Goal: Task Accomplishment & Management: Use online tool/utility

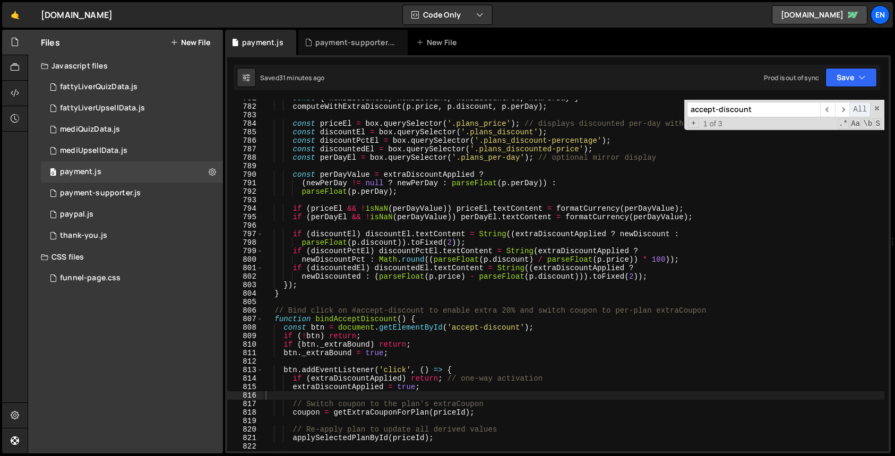
scroll to position [6647, 0]
click at [877, 107] on span at bounding box center [876, 108] width 7 height 7
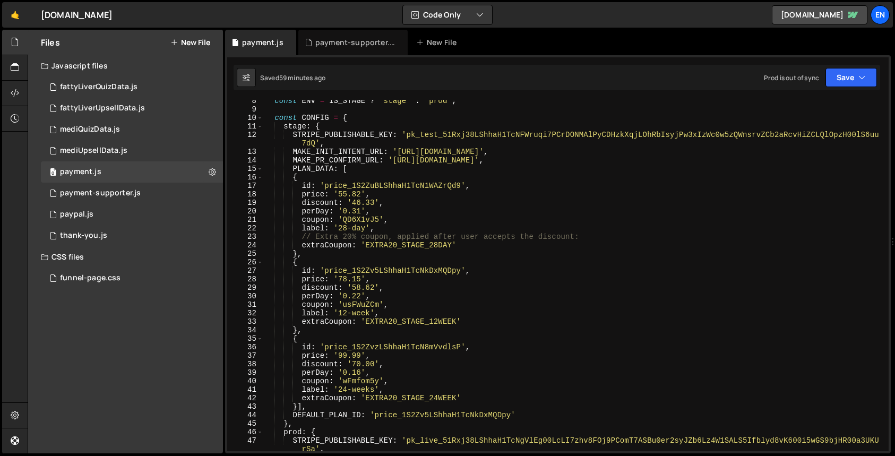
scroll to position [67, 0]
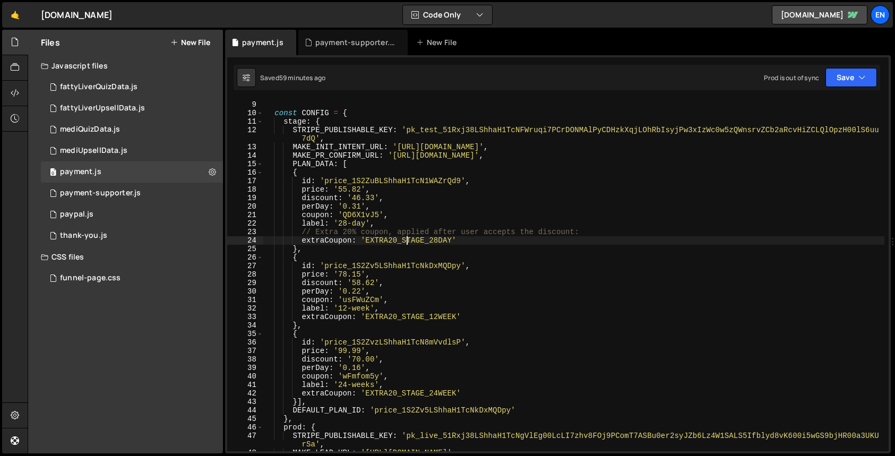
click at [406, 240] on div "const ENV = IS_STAGE ? 'stage' : 'prod' ; const CONFIG = { stage : { STRIPE_PUB…" at bounding box center [573, 276] width 621 height 368
paste textarea "bl91aXnZ"
click at [430, 320] on div "const ENV = IS_STAGE ? 'stage' : 'prod' ; const CONFIG = { stage : { STRIPE_PUB…" at bounding box center [573, 276] width 621 height 368
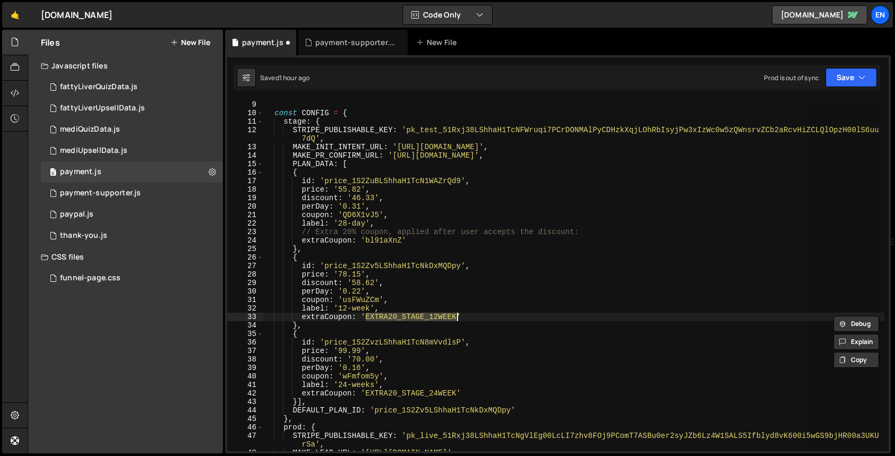
click at [402, 316] on div "const ENV = IS_STAGE ? 'stage' : 'prod' ; const CONFIG = { stage : { STRIPE_PUB…" at bounding box center [573, 275] width 621 height 351
click at [402, 316] on div "const ENV = IS_STAGE ? 'stage' : 'prod' ; const CONFIG = { stage : { STRIPE_PUB…" at bounding box center [573, 276] width 621 height 368
paste textarea "6n5bxzFo"
click at [416, 341] on div "const ENV = IS_STAGE ? 'stage' : 'prod' ; const CONFIG = { stage : { STRIPE_PUB…" at bounding box center [573, 276] width 621 height 368
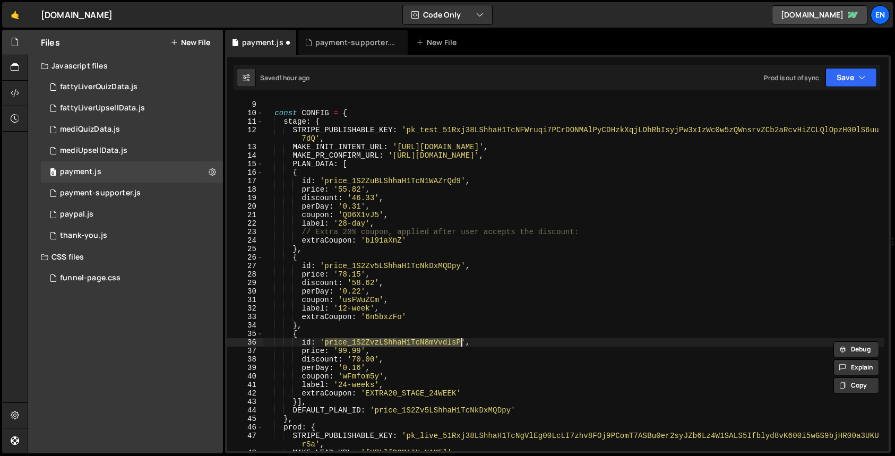
paste textarea "Ud1Yzyi1"
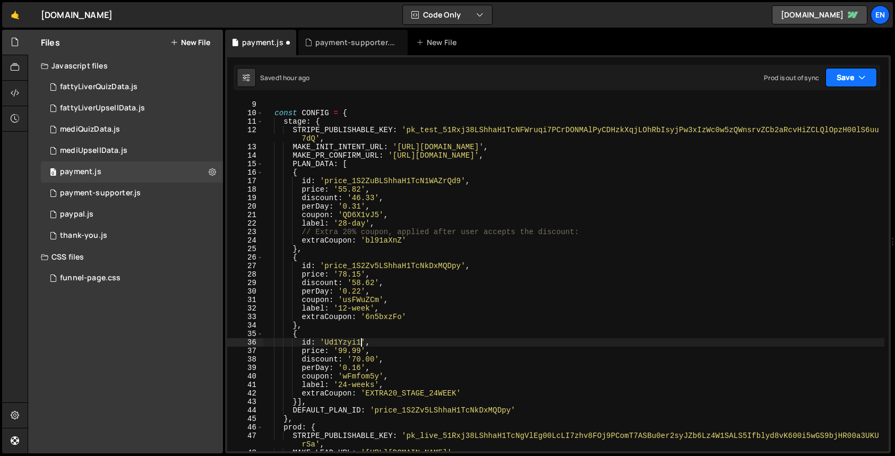
click at [850, 77] on button "Save" at bounding box center [850, 77] width 51 height 19
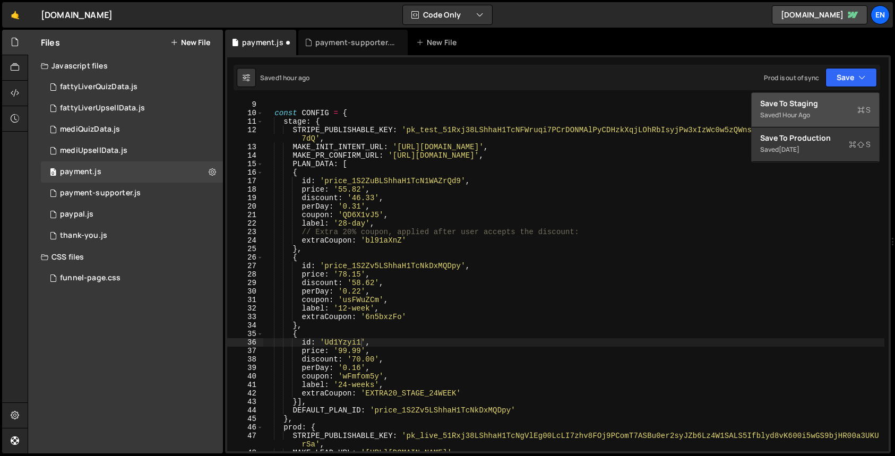
click at [821, 106] on div "Save to Staging S" at bounding box center [815, 103] width 110 height 11
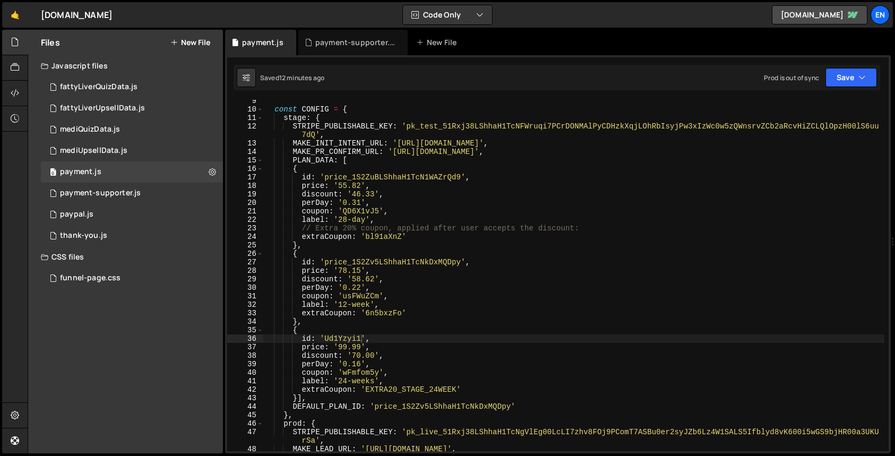
scroll to position [71, 0]
click at [402, 388] on div "const CONFIG = { stage : { STRIPE_PUBLISHABLE_KEY : 'pk_test_51Rxj38LShhaH1TcNF…" at bounding box center [573, 281] width 621 height 368
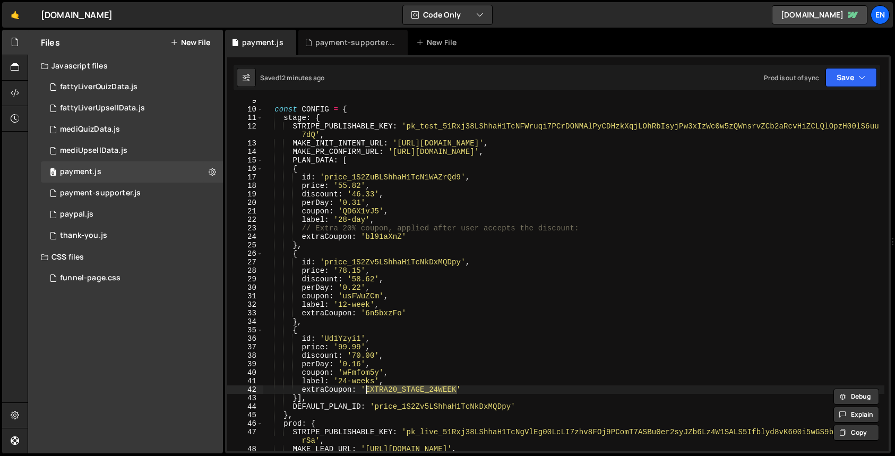
paste textarea "Ud1Yzyi1"
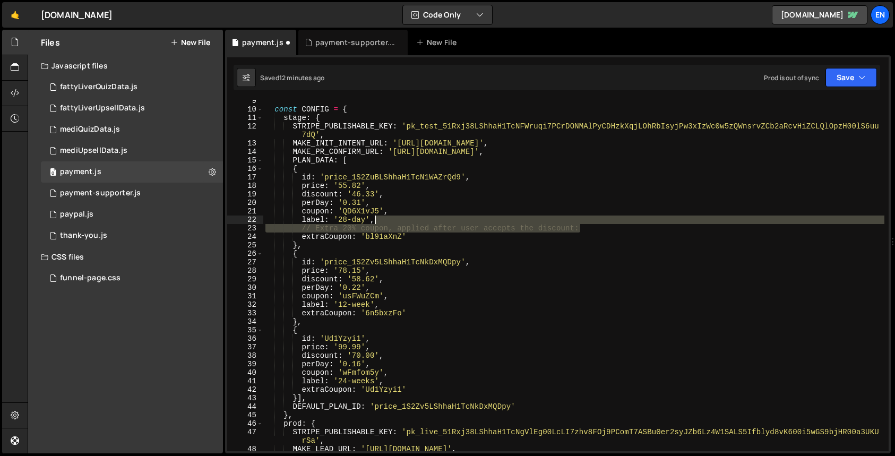
drag, startPoint x: 601, startPoint y: 228, endPoint x: 601, endPoint y: 219, distance: 9.0
click at [601, 219] on div "const CONFIG = { stage : { STRIPE_PUBLISHABLE_KEY : 'pk_test_51Rxj38LShhaH1TcNF…" at bounding box center [573, 281] width 621 height 368
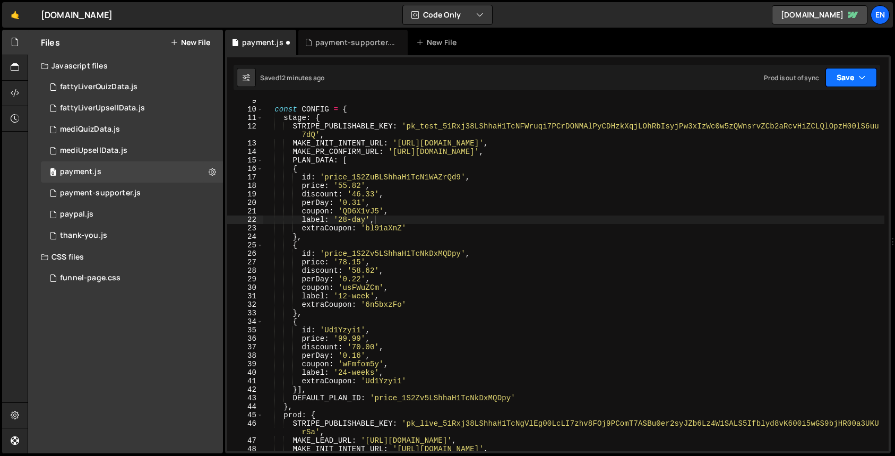
click at [843, 81] on button "Save" at bounding box center [850, 77] width 51 height 19
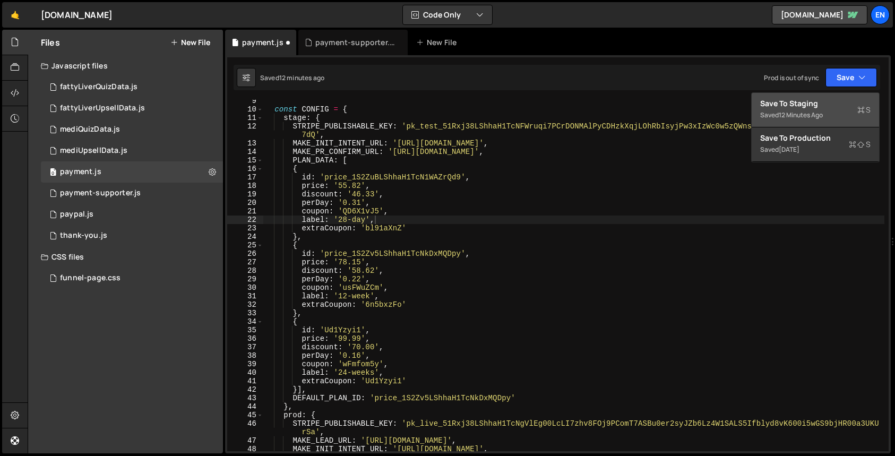
click at [822, 110] on div "12 minutes ago" at bounding box center [801, 114] width 44 height 9
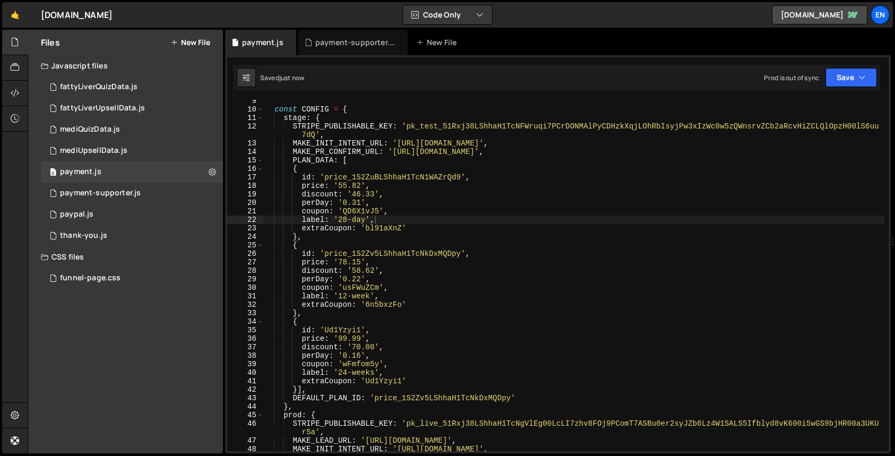
click at [558, 255] on div "const CONFIG = { stage : { STRIPE_PUBLISHABLE_KEY : 'pk_test_51Rxj38LShhaH1TcNF…" at bounding box center [573, 281] width 621 height 368
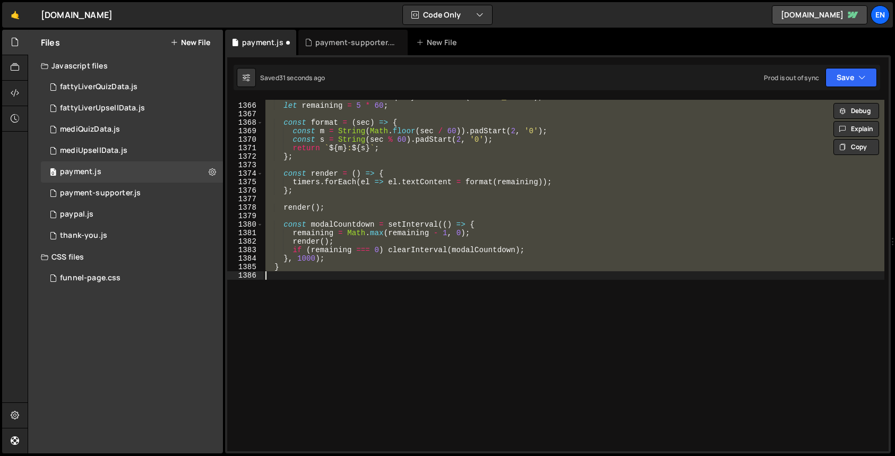
scroll to position [130, 0]
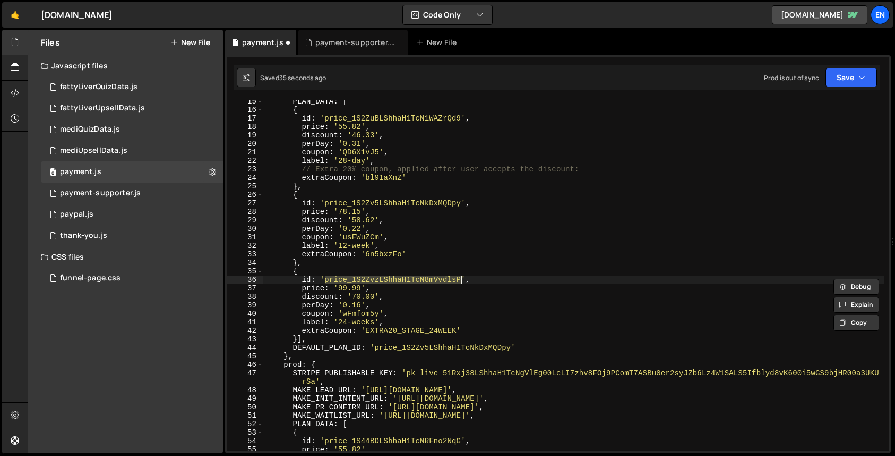
click at [435, 330] on div "PLAN_DATA : [ { id : 'price_1S2ZuBLShhaH1TcN1WAZrQd9' , price : '55.82' , disco…" at bounding box center [573, 281] width 621 height 368
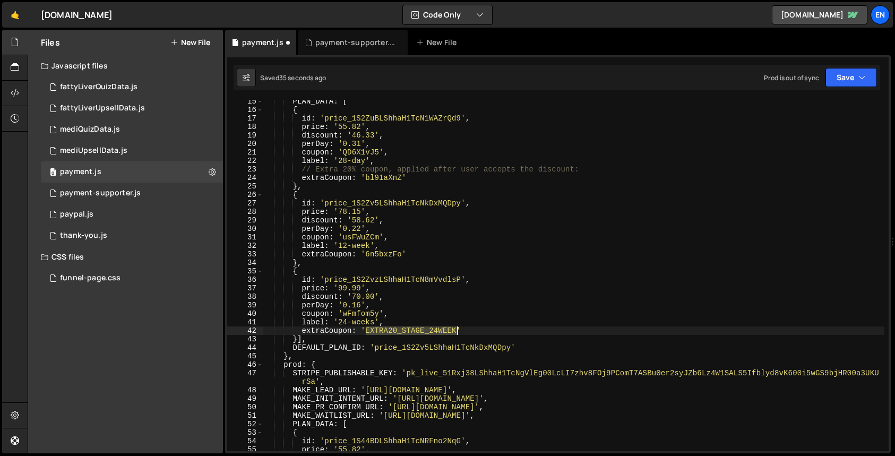
click at [435, 330] on div "PLAN_DATA : [ { id : 'price_1S2ZuBLShhaH1TcN1WAZrQd9' , price : '55.82' , disco…" at bounding box center [573, 281] width 621 height 368
paste textarea "Ud1Yzyi1"
type textarea "extraCoupon: 'Ud1Yzyi1'"
click at [850, 74] on button "Save" at bounding box center [850, 77] width 51 height 19
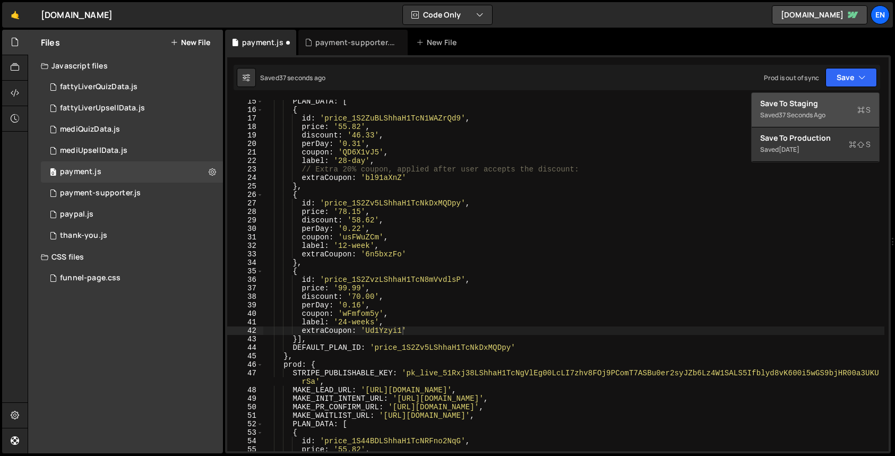
click at [835, 101] on div "Save to Staging S" at bounding box center [815, 103] width 110 height 11
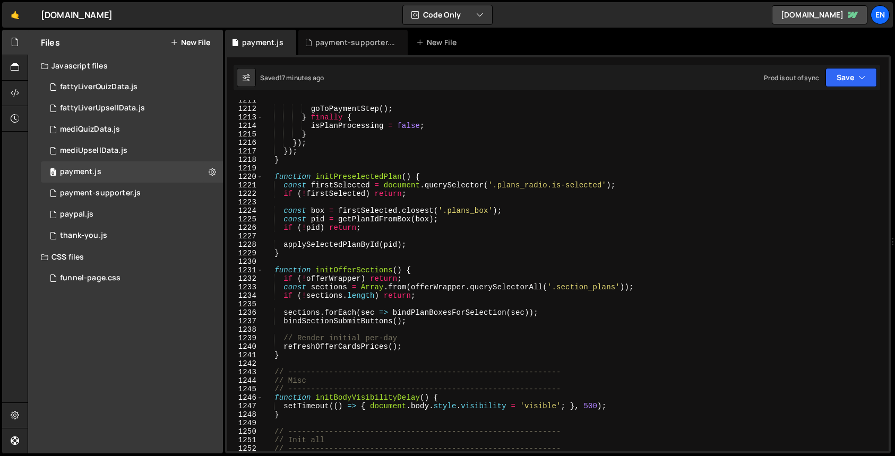
scroll to position [10236, 0]
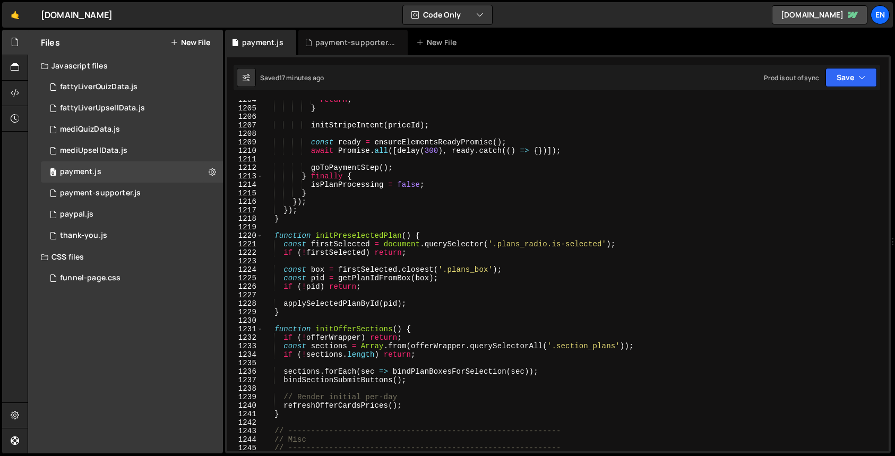
click at [503, 227] on div "return ; } initStripeIntent ( priceId ) ; const ready = ensureElementsReadyProm…" at bounding box center [573, 280] width 621 height 368
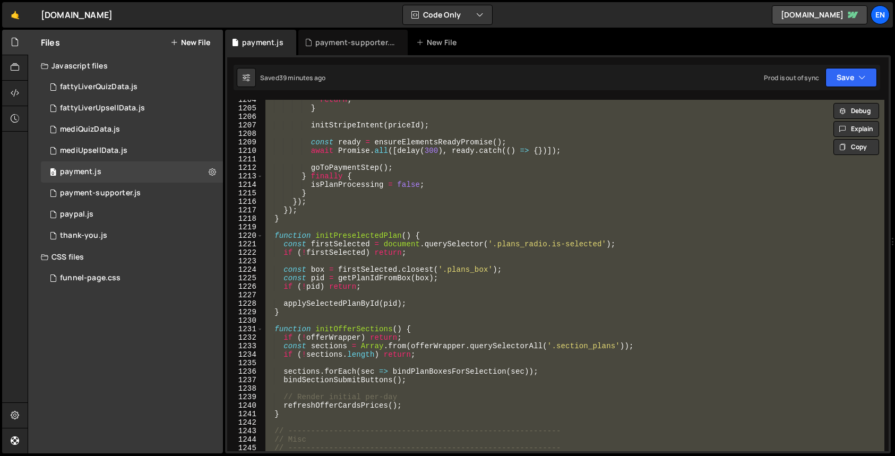
click at [426, 255] on div "return ; } initStripeIntent ( priceId ) ; const ready = ensureElementsReadyProm…" at bounding box center [573, 275] width 621 height 351
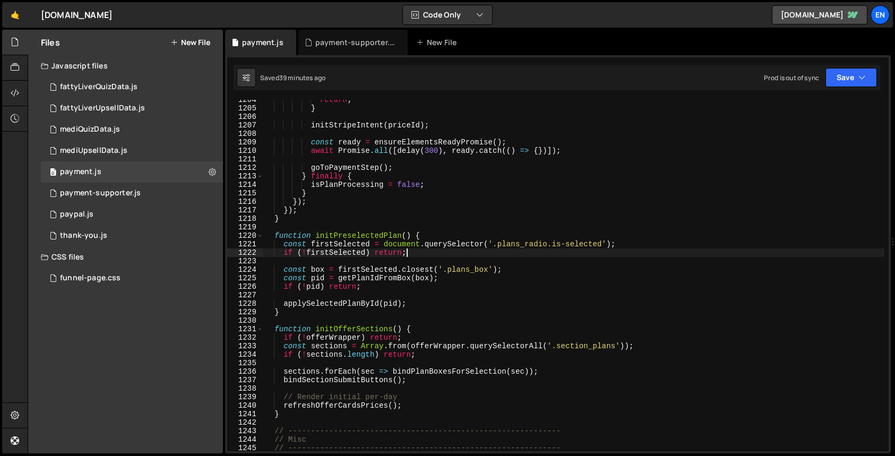
type textarea "}"
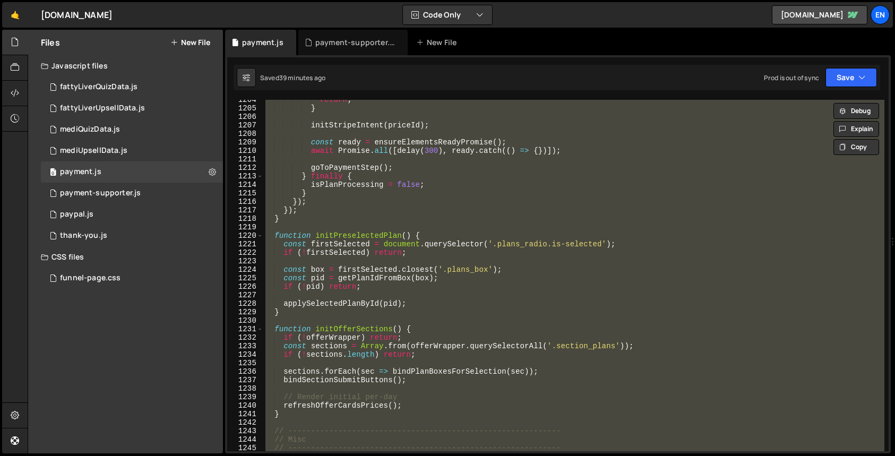
paste textarea
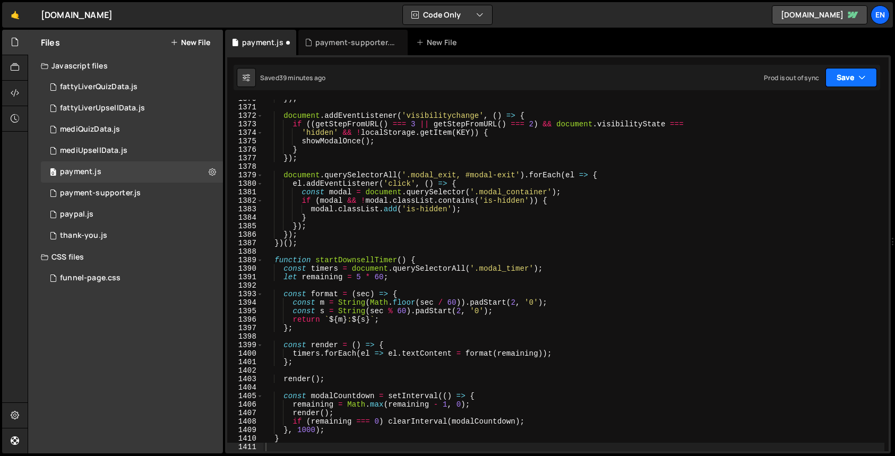
click at [856, 76] on button "Save" at bounding box center [850, 77] width 51 height 19
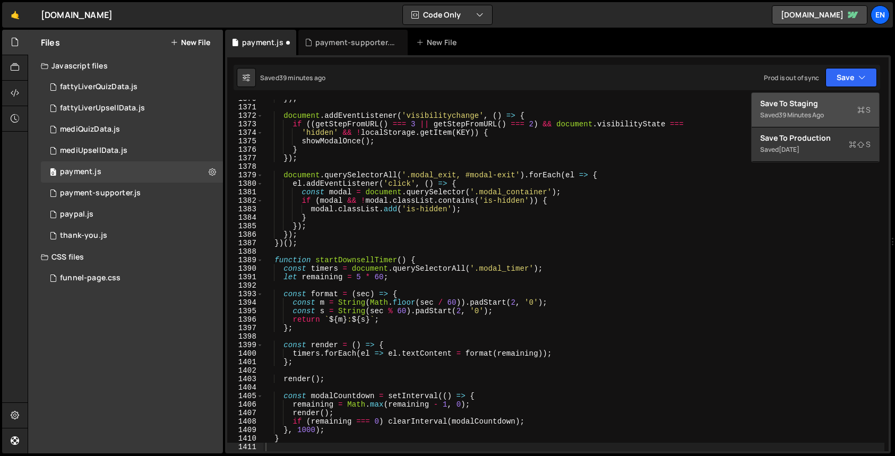
click at [807, 103] on div "Save to Staging S" at bounding box center [815, 103] width 110 height 11
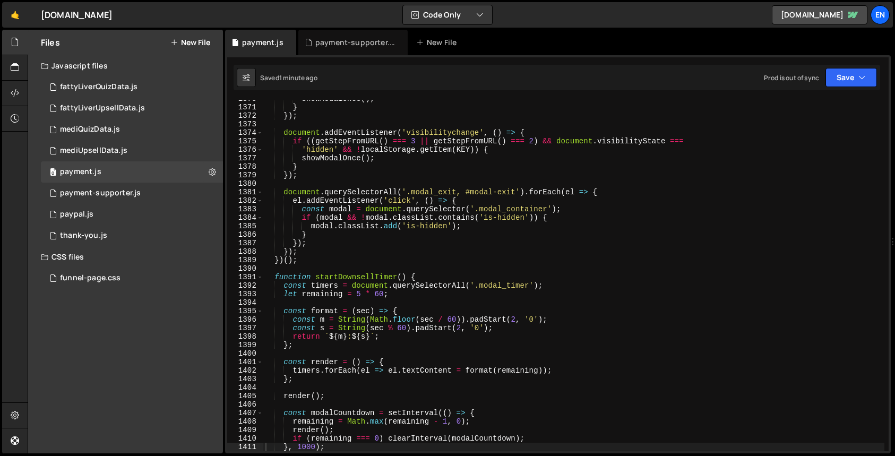
type textarea "if (modal && !modal.classList.contains('is-hidden')) {"
click at [438, 215] on div "showModalOnce ( ) ; } }) ; document . addEventListener ( 'visibilitychange' , (…" at bounding box center [573, 278] width 621 height 368
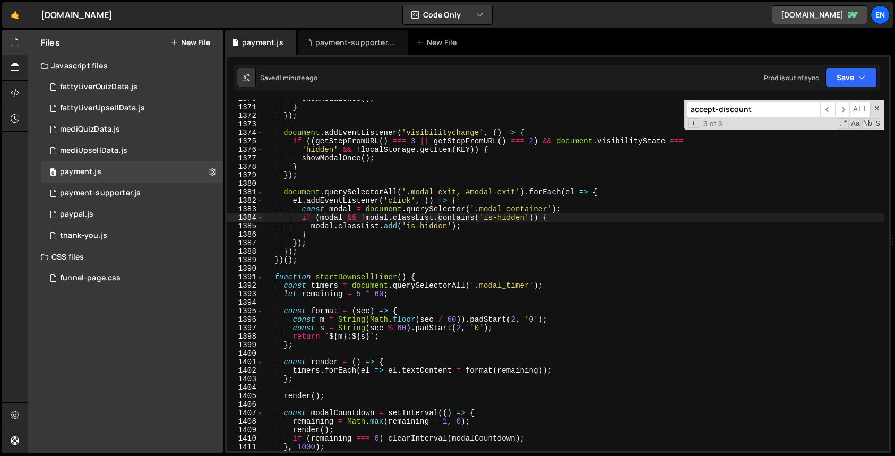
paste input "data-string"
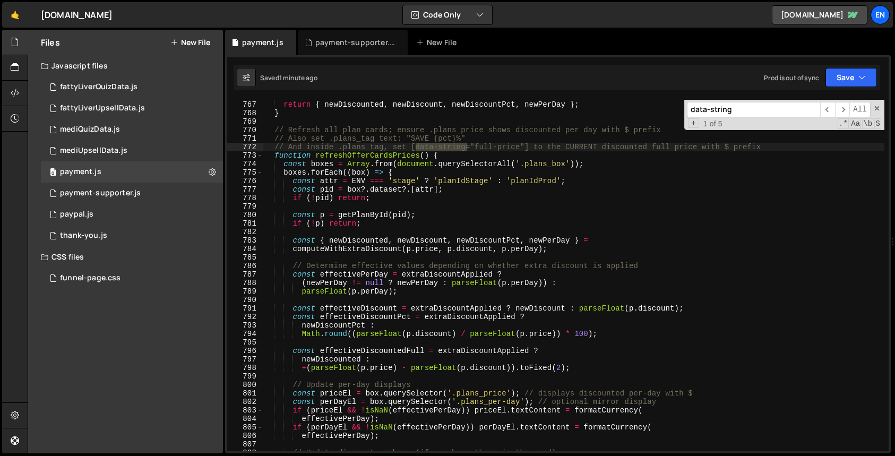
scroll to position [6521, 0]
type input "data-string"
click at [844, 108] on span "​" at bounding box center [842, 109] width 15 height 15
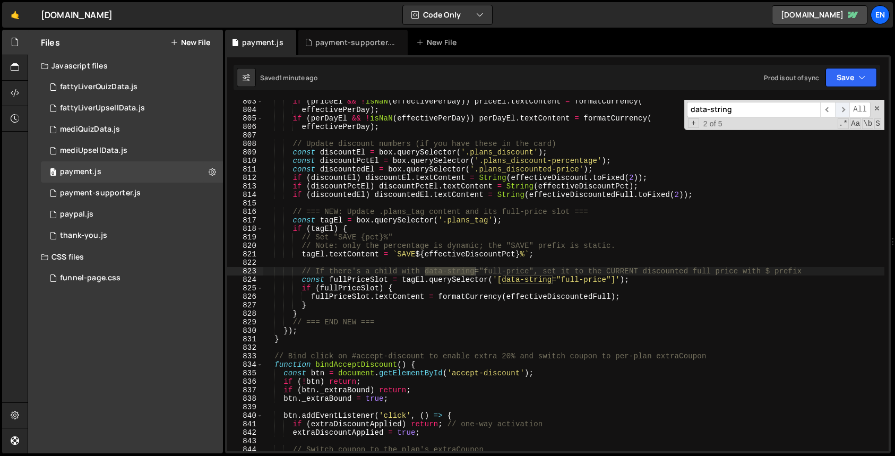
scroll to position [6830, 0]
click at [650, 301] on div "if ( priceEl && ! isNaN ( effectivePerDay )) priceEl . textContent = formatCurr…" at bounding box center [573, 281] width 621 height 368
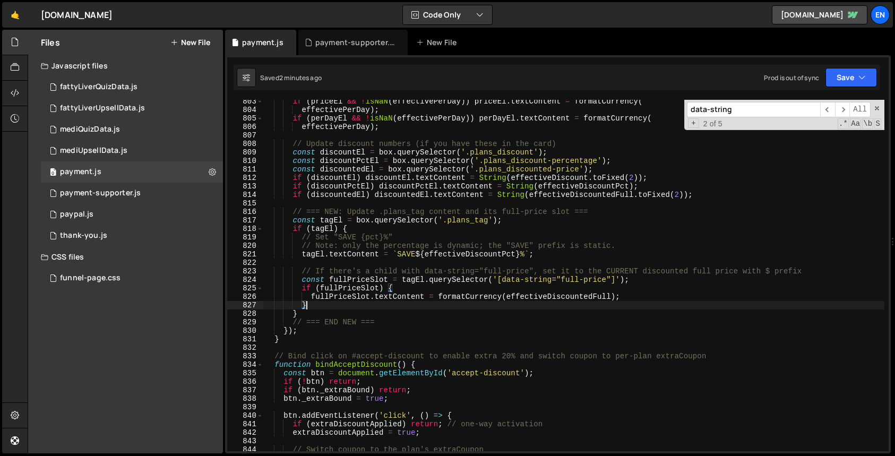
click at [562, 279] on div "if ( priceEl && ! isNaN ( effectivePerDay )) priceEl . textContent = formatCurr…" at bounding box center [573, 281] width 621 height 368
click at [606, 279] on div "if ( priceEl && ! isNaN ( effectivePerDay )) priceEl . textContent = formatCurr…" at bounding box center [573, 281] width 621 height 368
type textarea "const fullPriceSlot = tagEl.querySelector('[data-string=full-price]');"
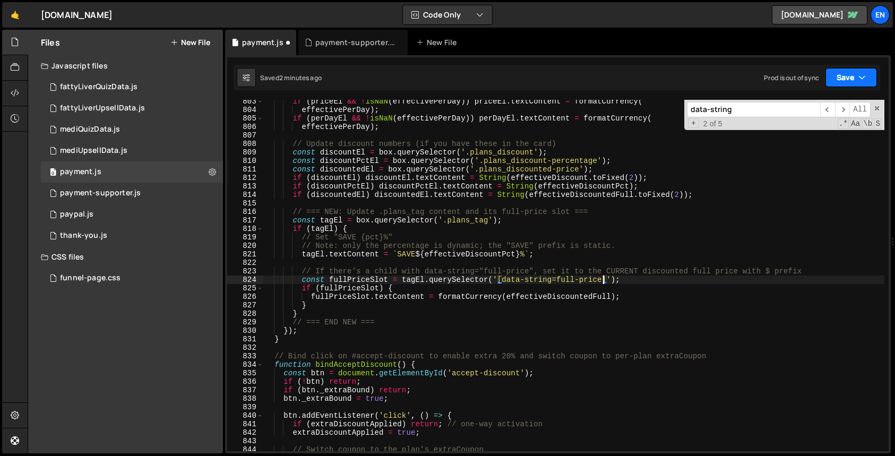
click at [850, 73] on button "Save" at bounding box center [850, 77] width 51 height 19
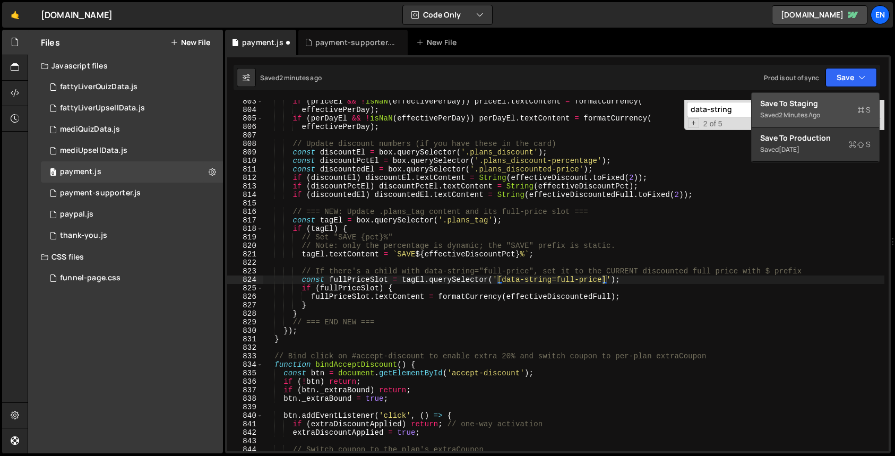
click at [803, 105] on div "Save to Staging S" at bounding box center [815, 103] width 110 height 11
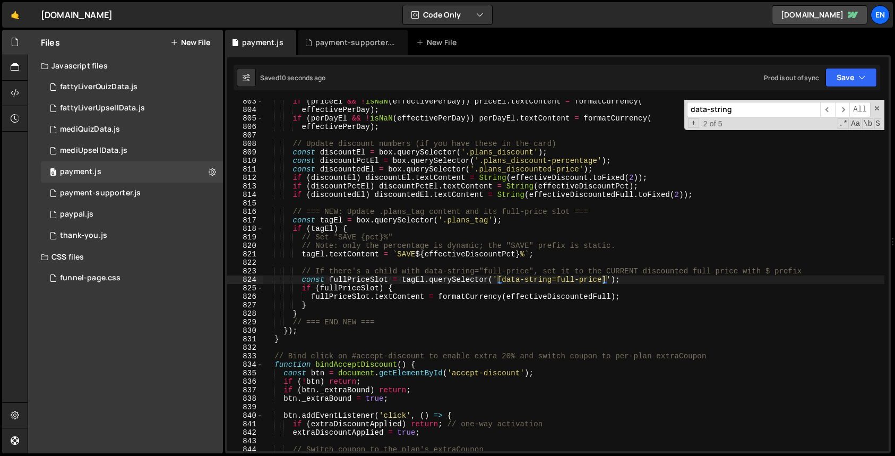
click at [639, 280] on div "if ( priceEl && ! isNaN ( effectivePerDay )) priceEl . textContent = formatCurr…" at bounding box center [573, 281] width 621 height 368
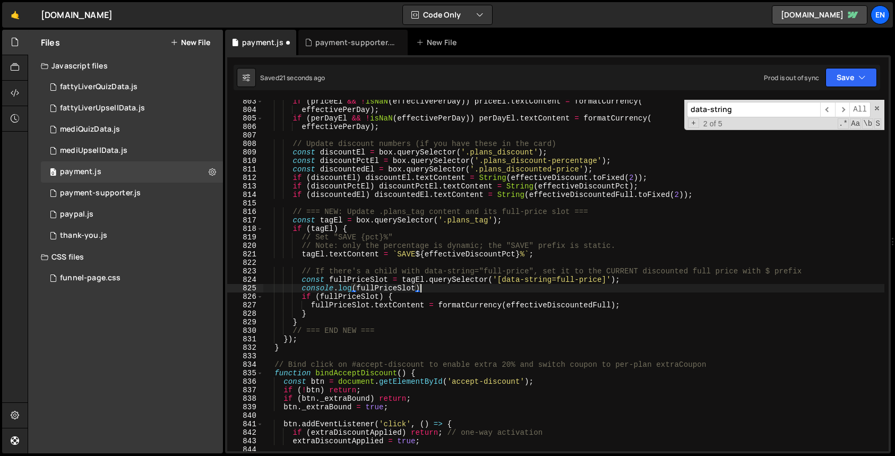
scroll to position [0, 11]
click at [846, 77] on button "Save" at bounding box center [850, 77] width 51 height 19
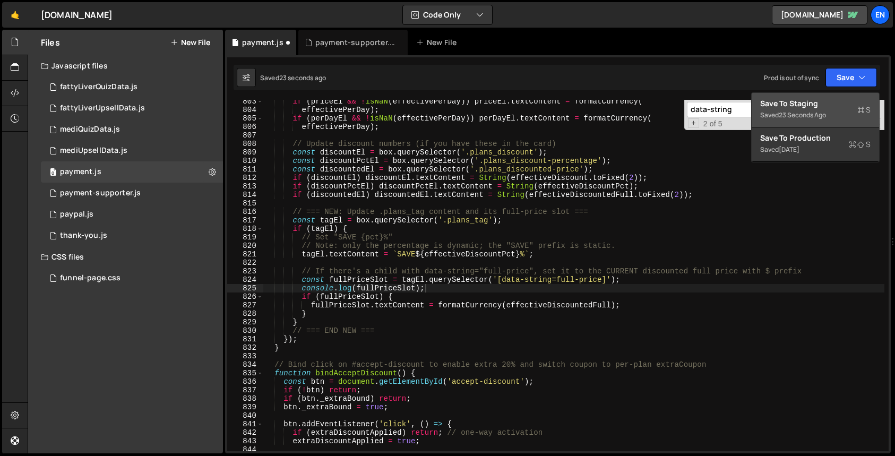
click at [796, 108] on div "Save to Staging S" at bounding box center [815, 103] width 110 height 11
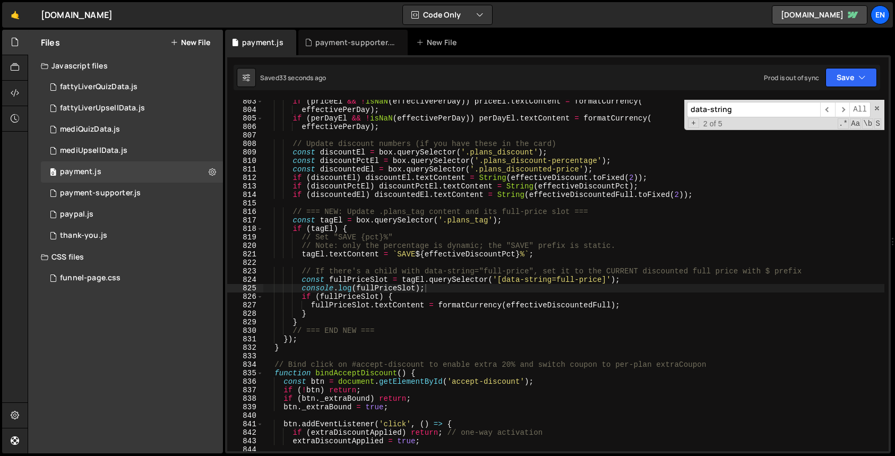
click at [362, 221] on div "if ( priceEl && ! isNaN ( effectivePerDay )) priceEl . textContent = formatCurr…" at bounding box center [573, 281] width 621 height 368
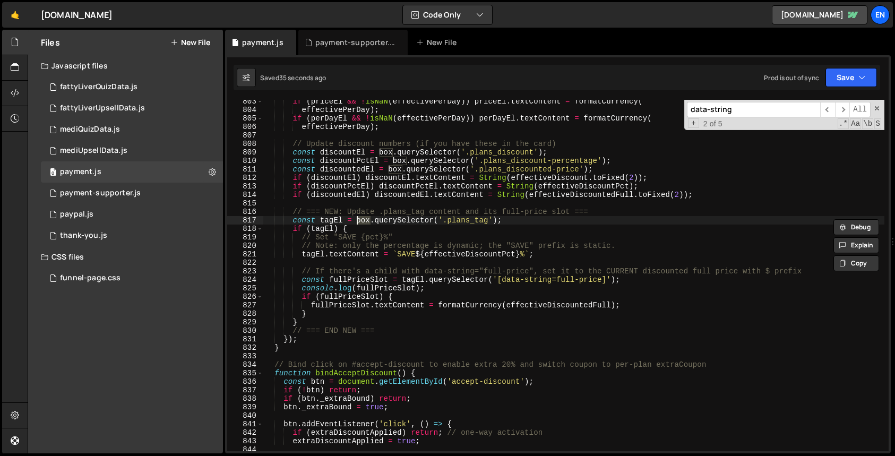
click at [417, 278] on div "if ( priceEl && ! isNaN ( effectivePerDay )) priceEl . textContent = formatCurr…" at bounding box center [573, 281] width 621 height 368
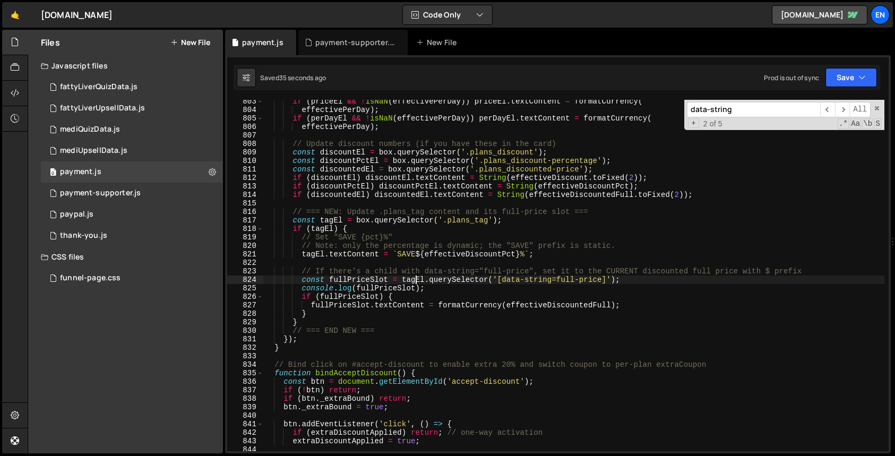
click at [417, 278] on div "if ( priceEl && ! isNaN ( effectivePerDay )) priceEl . textContent = formatCurr…" at bounding box center [573, 281] width 621 height 368
paste textarea "box"
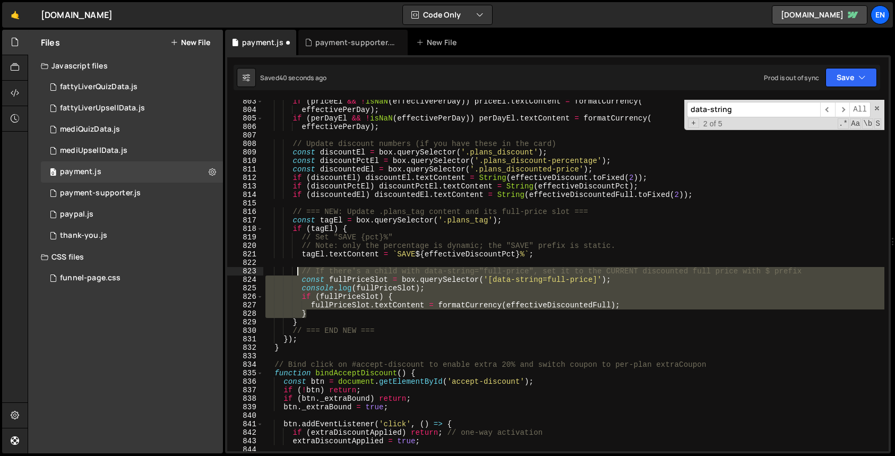
drag, startPoint x: 321, startPoint y: 315, endPoint x: 299, endPoint y: 271, distance: 48.7
click at [299, 271] on div "if ( priceEl && ! isNaN ( effectivePerDay )) priceEl . textContent = formatCurr…" at bounding box center [573, 281] width 621 height 368
type textarea "// If there's a child with data-string="full-price", set it to the CURRENT disc…"
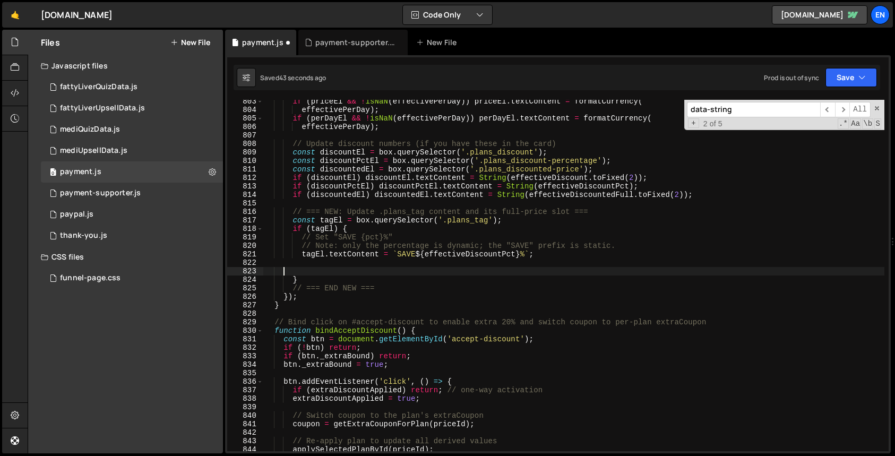
scroll to position [0, 0]
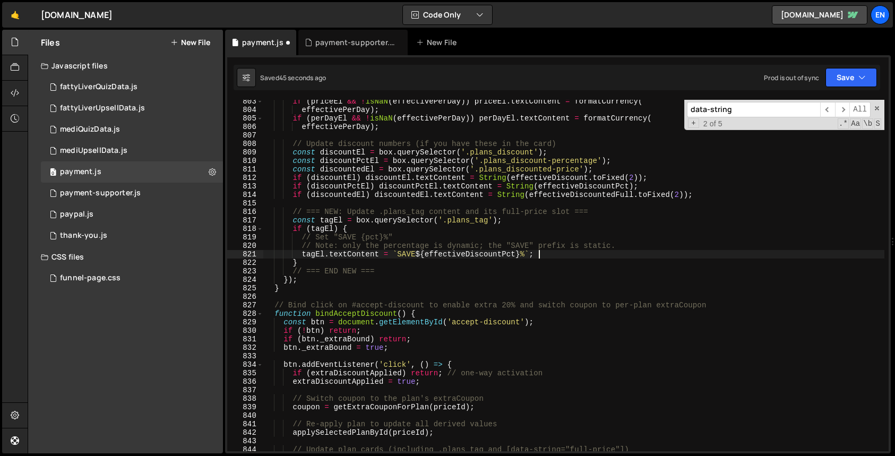
type textarea "}"
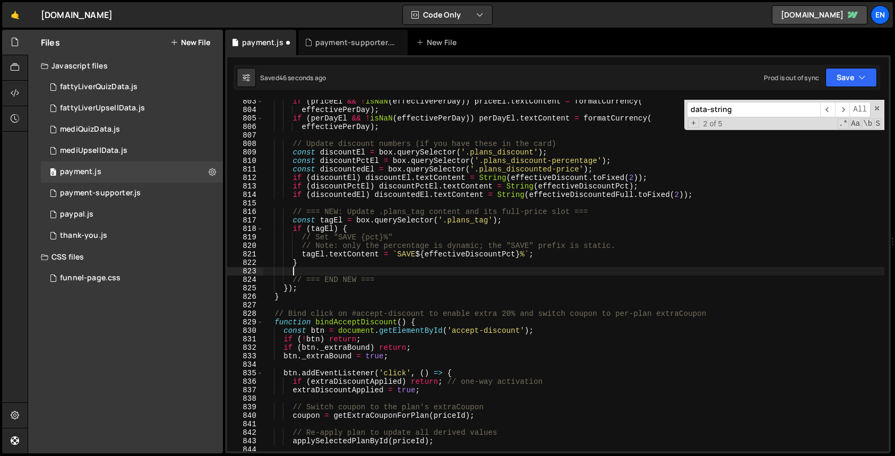
paste textarea "}"
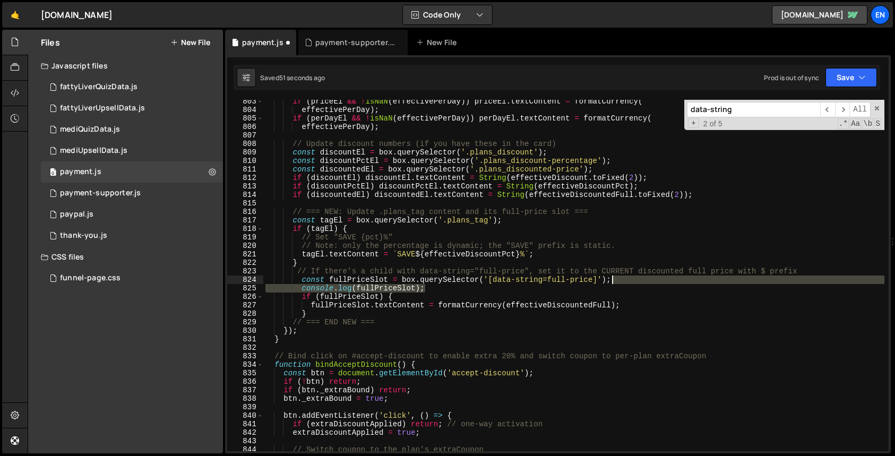
drag, startPoint x: 448, startPoint y: 287, endPoint x: 661, endPoint y: 283, distance: 212.9
click at [661, 283] on div "if ( priceEl && ! isNaN ( effectivePerDay )) priceEl . textContent = formatCurr…" at bounding box center [573, 281] width 621 height 368
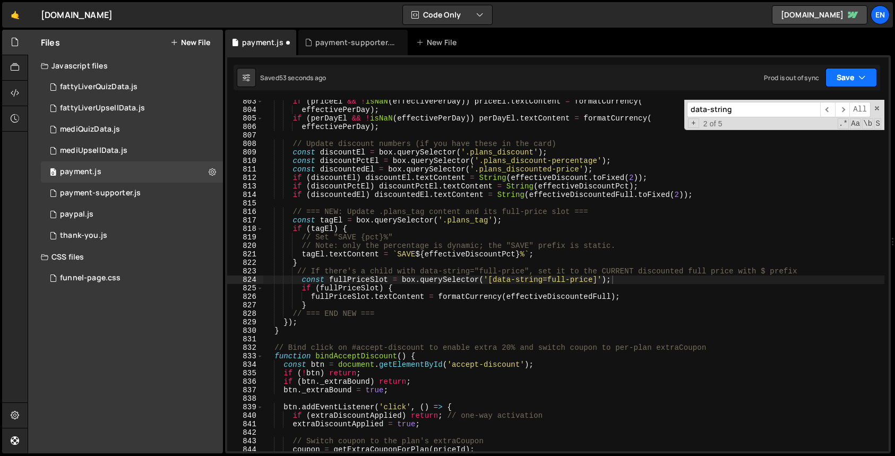
click at [847, 81] on button "Save" at bounding box center [850, 77] width 51 height 19
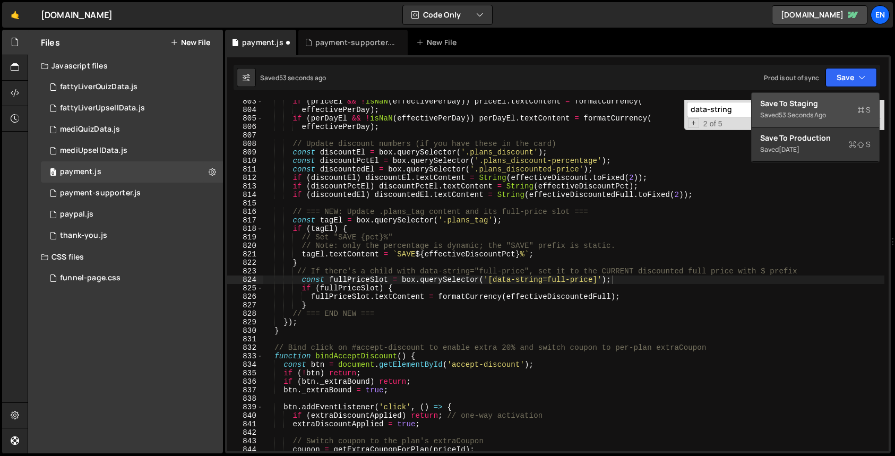
click at [827, 97] on button "Save to Staging S Saved 53 seconds ago" at bounding box center [814, 110] width 127 height 34
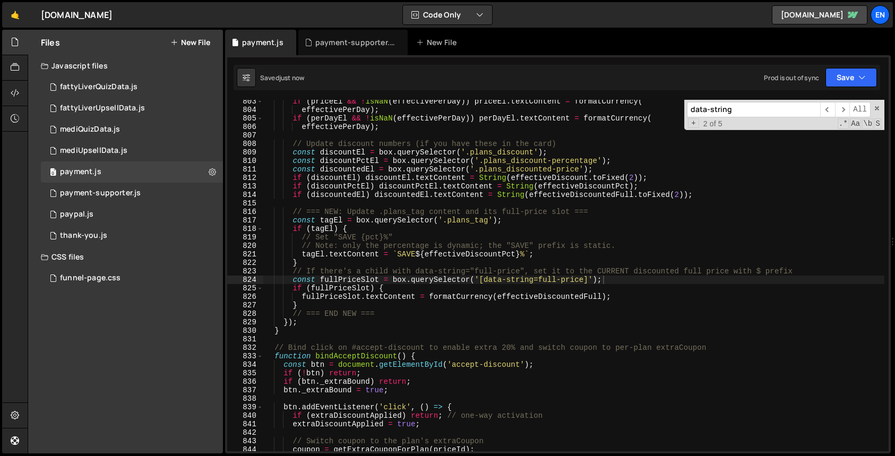
click at [336, 260] on div "if ( priceEl && ! isNaN ( effectivePerDay )) priceEl . textContent = formatCurr…" at bounding box center [573, 281] width 621 height 368
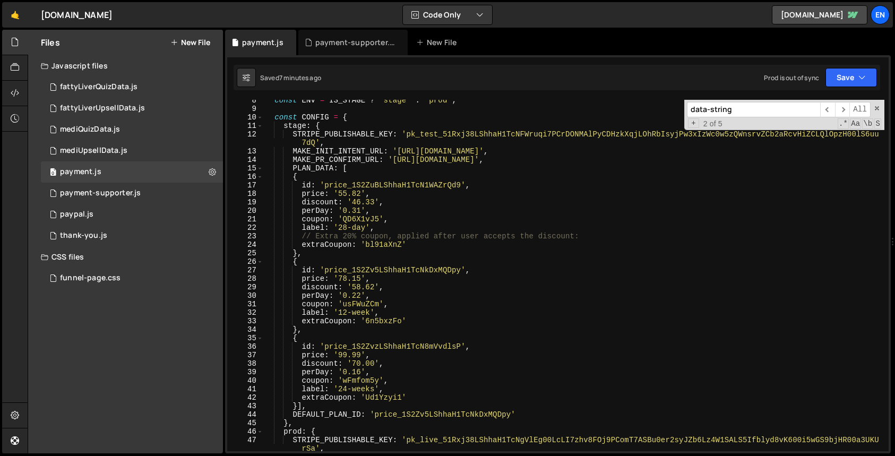
scroll to position [63, 0]
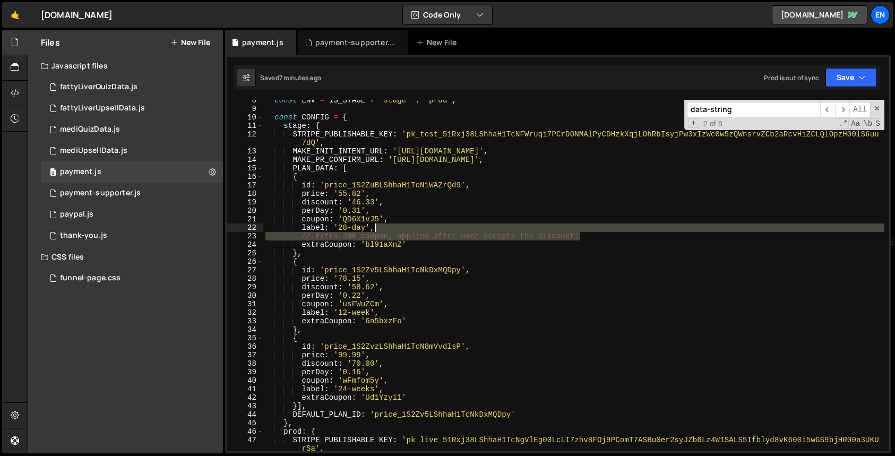
drag, startPoint x: 588, startPoint y: 237, endPoint x: 589, endPoint y: 231, distance: 5.3
click at [589, 231] on div "const ENV = IS_STAGE ? 'stage' : 'prod' ; const CONFIG = { stage : { STRIPE_PUB…" at bounding box center [573, 280] width 621 height 368
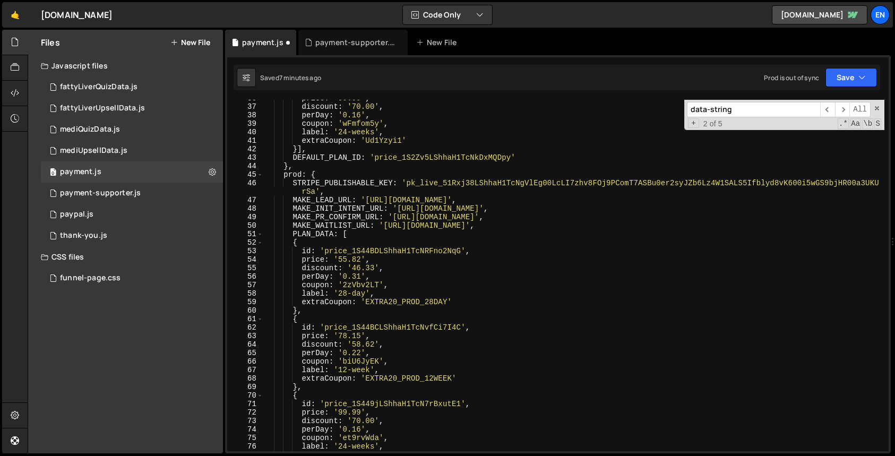
scroll to position [333, 0]
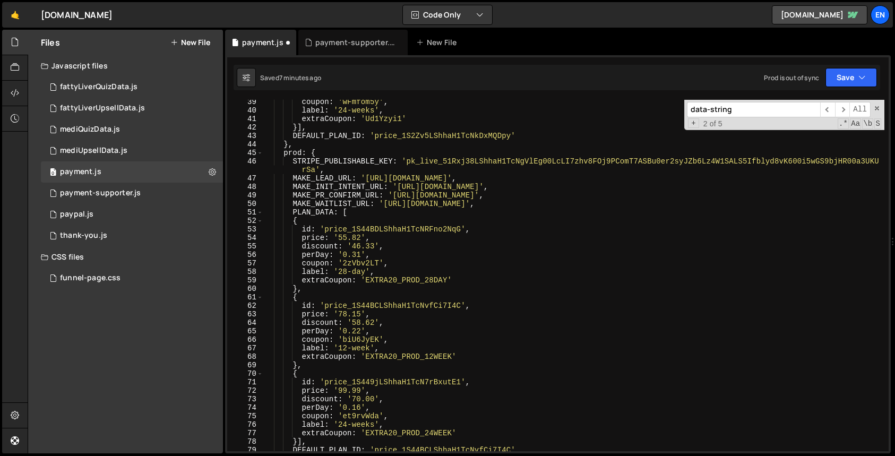
click at [392, 280] on div "coupon : 'wFmfom5y' , label : '24-weeks' , extraCoupon : 'Ud1Yzyi1' }] , DEFAUL…" at bounding box center [573, 282] width 621 height 368
paste textarea "daxy3sov"
click at [403, 357] on div "coupon : 'wFmfom5y' , label : '24-weeks' , extraCoupon : 'Ud1Yzyi1' }] , DEFAUL…" at bounding box center [573, 282] width 621 height 368
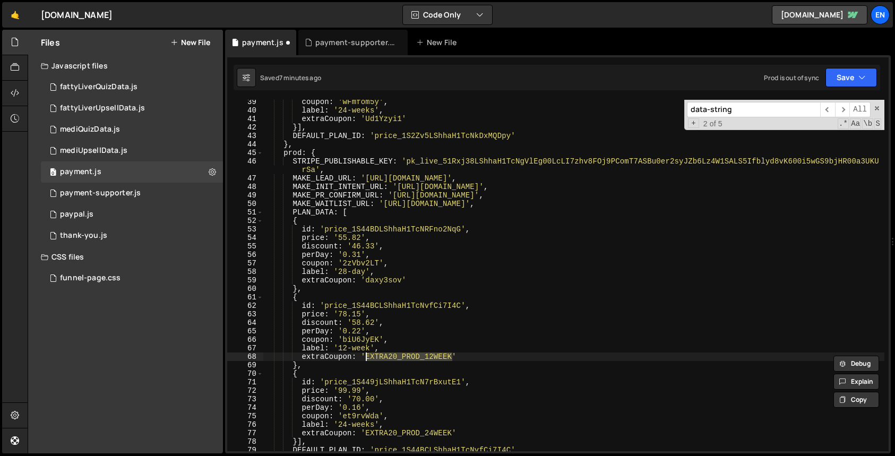
paste textarea "pm1nvHUF"
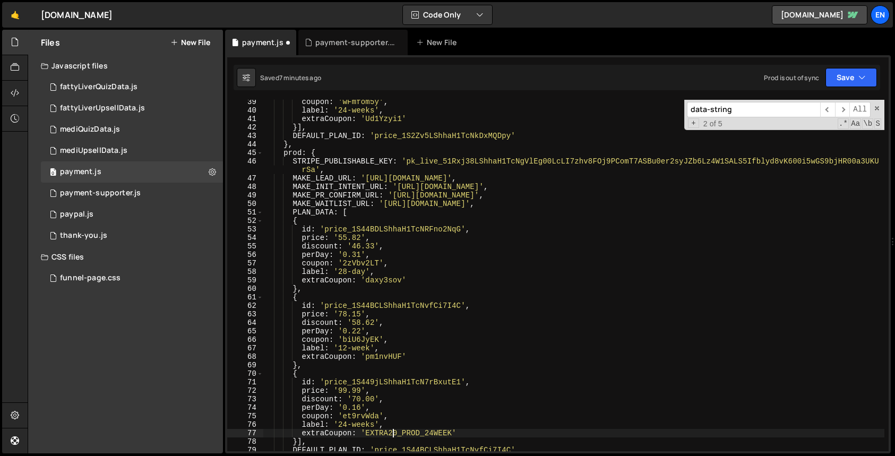
click at [394, 434] on div "coupon : 'wFmfom5y' , label : '24-weeks' , extraCoupon : 'Ud1Yzyi1' }] , DEFAUL…" at bounding box center [573, 282] width 621 height 368
paste textarea "0pF1urFq"
click at [853, 75] on button "Save" at bounding box center [850, 77] width 51 height 19
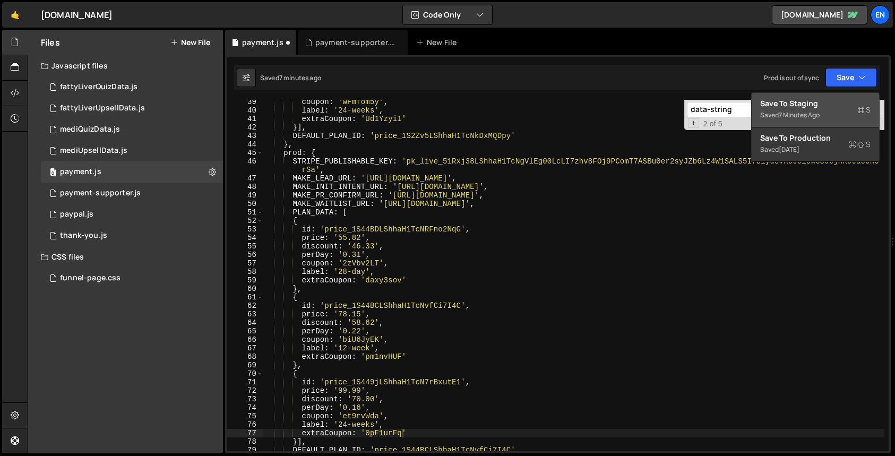
click at [808, 102] on div "Save to Staging S" at bounding box center [815, 103] width 110 height 11
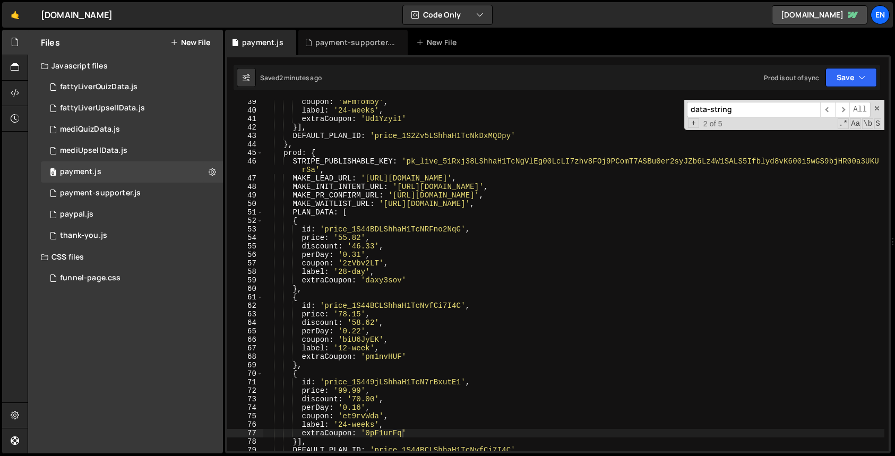
click at [481, 407] on div "coupon : 'wFmfom5y' , label : '24-weeks' , extraCoupon : 'Ud1Yzyi1' }] , DEFAUL…" at bounding box center [573, 282] width 621 height 368
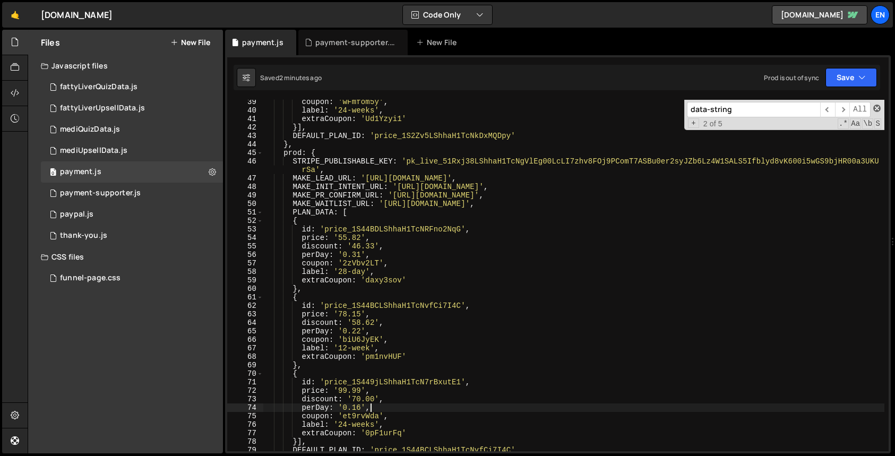
click at [878, 107] on span at bounding box center [876, 108] width 7 height 7
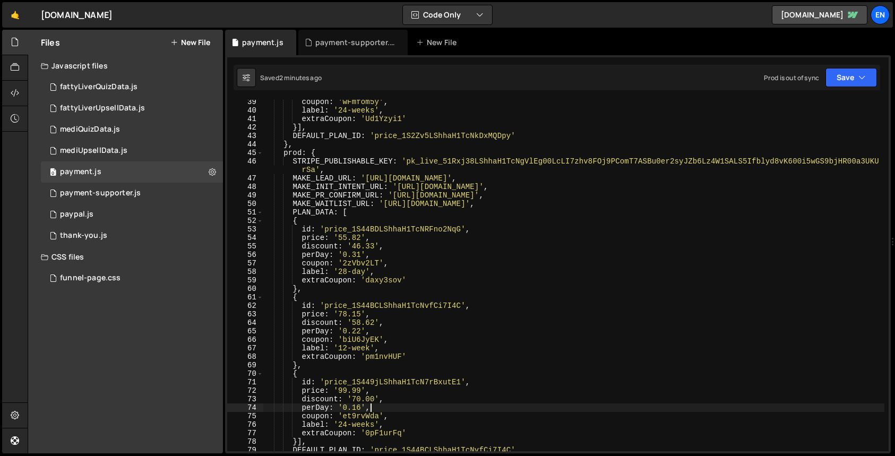
click at [635, 322] on div "coupon : 'wFmfom5y' , label : '24-weeks' , extraCoupon : 'Ud1Yzyi1' }] , DEFAUL…" at bounding box center [573, 282] width 621 height 368
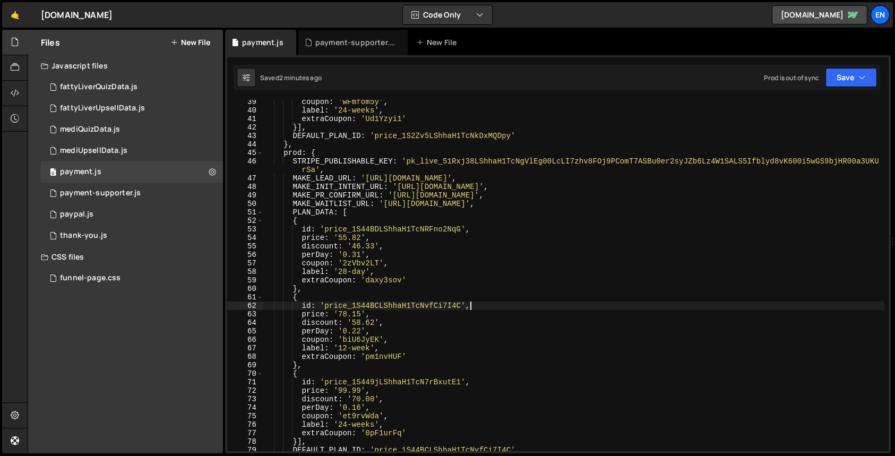
click at [651, 309] on div "coupon : 'wFmfom5y' , label : '24-weeks' , extraCoupon : 'Ud1Yzyi1' }] , DEFAUL…" at bounding box center [573, 282] width 621 height 368
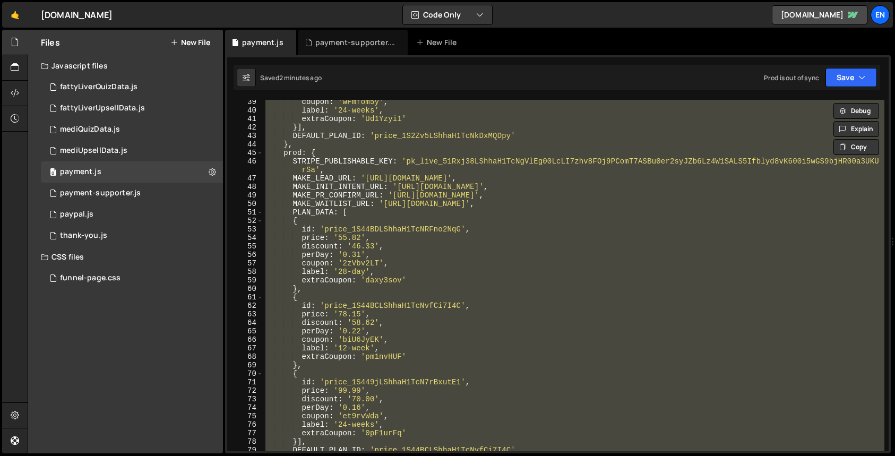
scroll to position [0, 1]
click at [536, 319] on div "coupon : 'wFmfom5y' , label : '24-weeks' , extraCoupon : 'Ud1Yzyi1' }] , DEFAUL…" at bounding box center [573, 275] width 621 height 351
type textarea "discount: '58.62',"
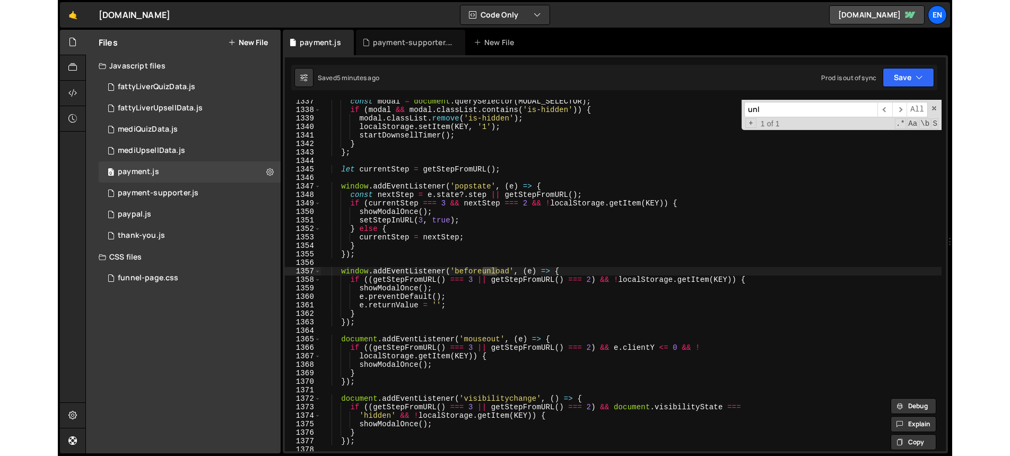
scroll to position [11364, 0]
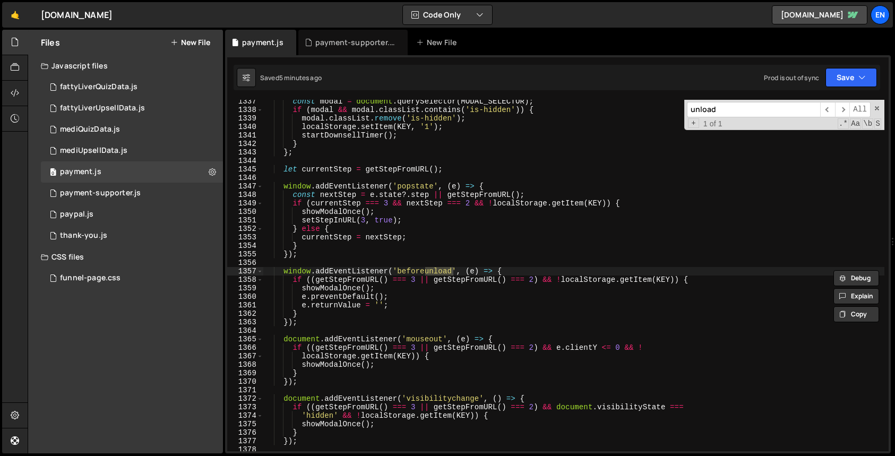
type input "unload"
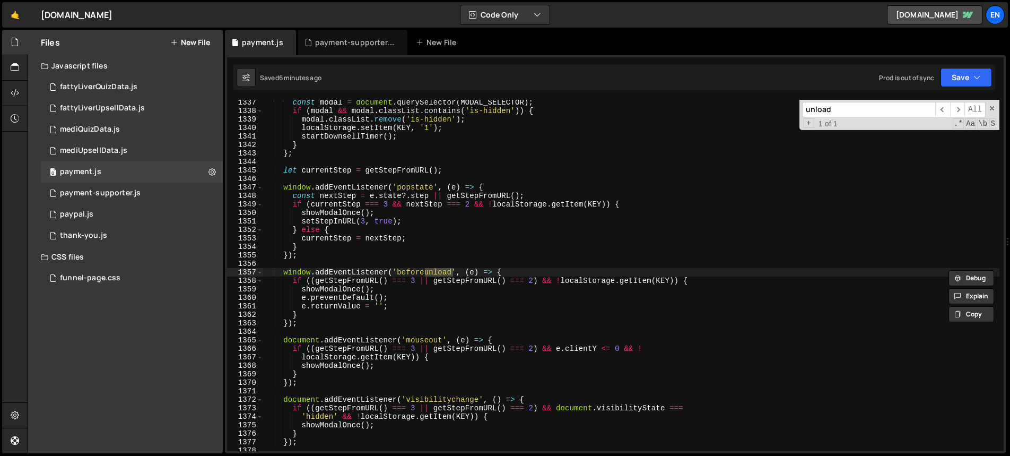
scroll to position [11346, 0]
type textarea "});"
click at [542, 326] on div "const modal = document . querySelector ( MODAL_SELECTOR ) ; if ( modal && modal…" at bounding box center [631, 282] width 737 height 368
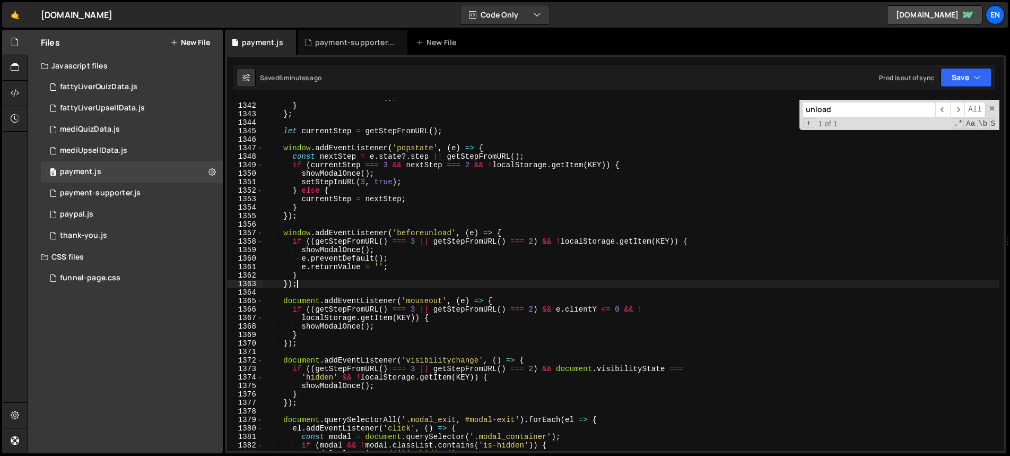
scroll to position [11385, 0]
click at [349, 222] on div "startDownsellTimer ( ) ; } } ; let currentStep = getStepFromURL ( ) ; window . …" at bounding box center [631, 277] width 737 height 368
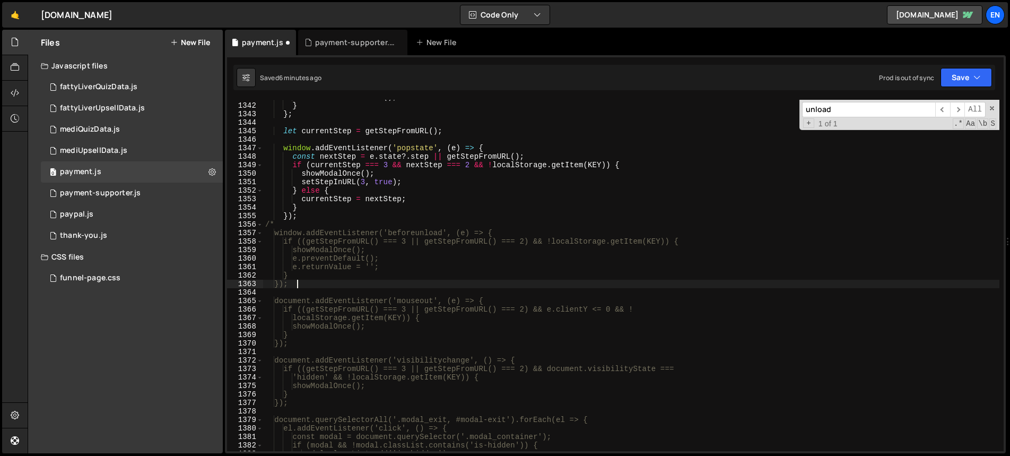
click at [326, 288] on div "startDownsellTimer ( ) ; } } ; let currentStep = getStepFromURL ( ) ; window . …" at bounding box center [631, 277] width 737 height 368
type textarea "});"
click at [325, 292] on div "startDownsellTimer ( ) ; } } ; let currentStep = getStepFromURL ( ) ; window . …" at bounding box center [631, 277] width 737 height 368
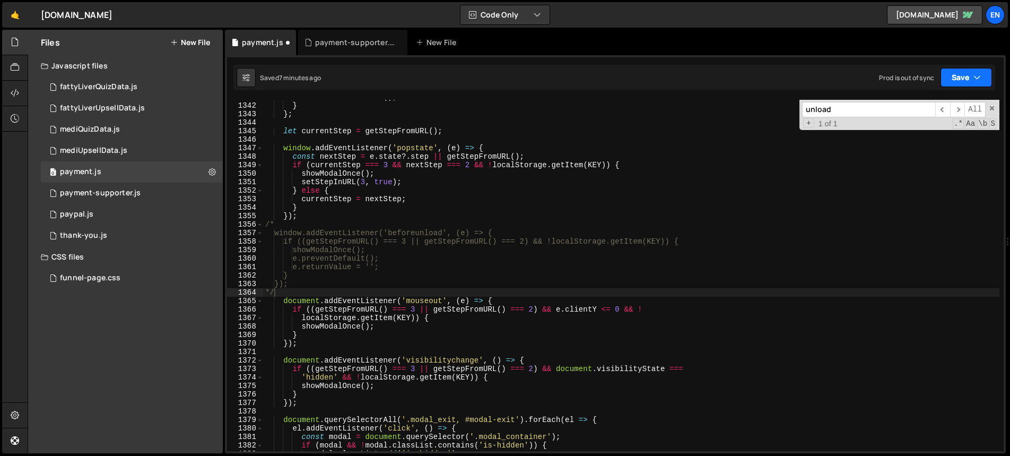
click at [894, 75] on button "Save" at bounding box center [966, 77] width 51 height 19
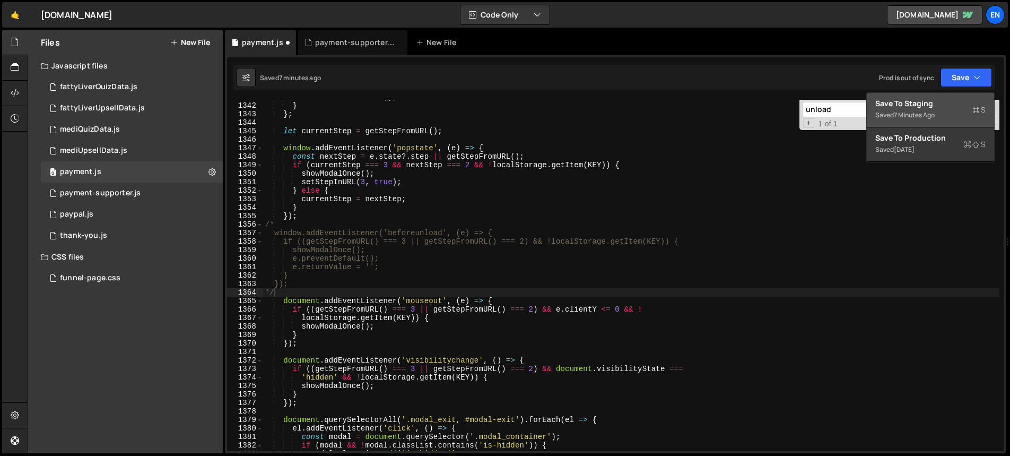
click at [894, 100] on div "Save to Staging S" at bounding box center [931, 103] width 110 height 11
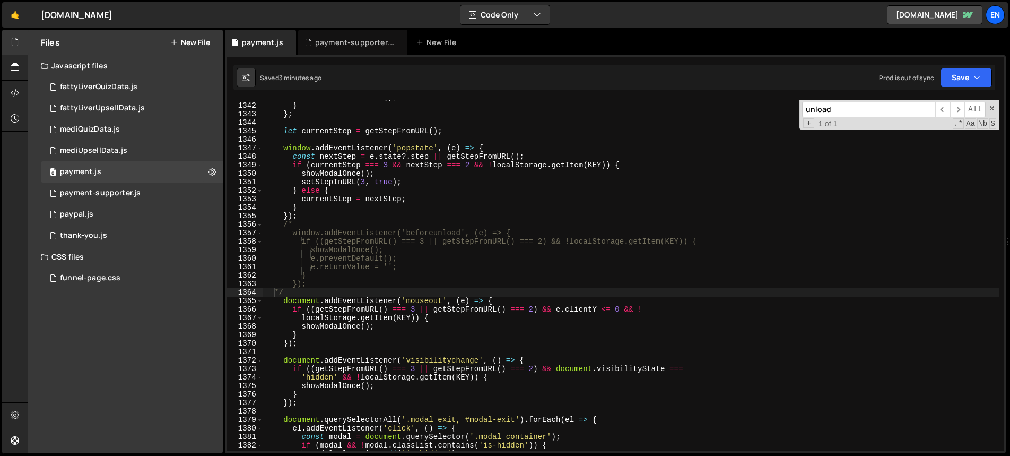
type textarea "e.preventDefault();"
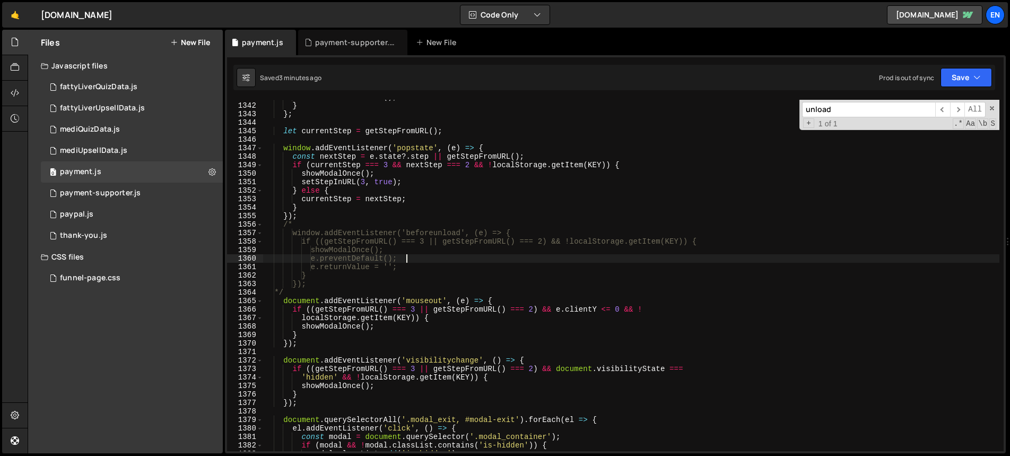
click at [547, 258] on div "startDownsellTimer ( ) ; } } ; let currentStep = getStepFromURL ( ) ; window . …" at bounding box center [631, 277] width 737 height 368
click at [894, 108] on span at bounding box center [992, 108] width 7 height 7
